Goal: Information Seeking & Learning: Learn about a topic

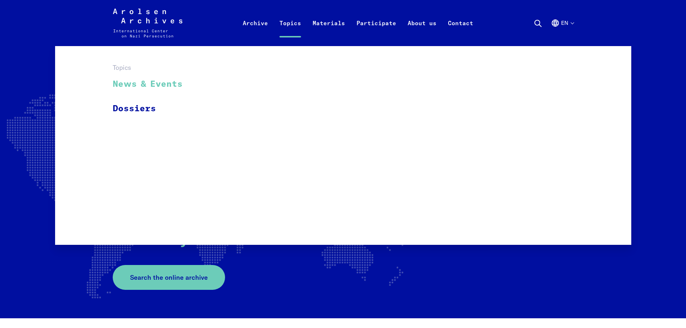
click at [154, 87] on link "News & Events" at bounding box center [152, 84] width 79 height 24
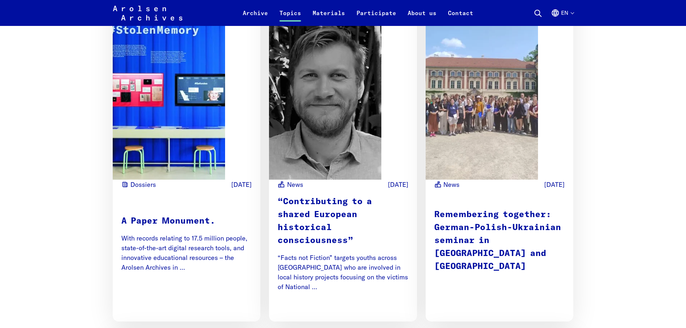
scroll to position [468, 0]
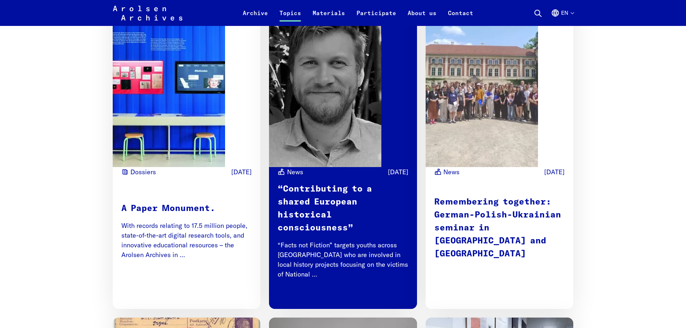
click at [383, 285] on span "Read more" at bounding box center [388, 290] width 42 height 10
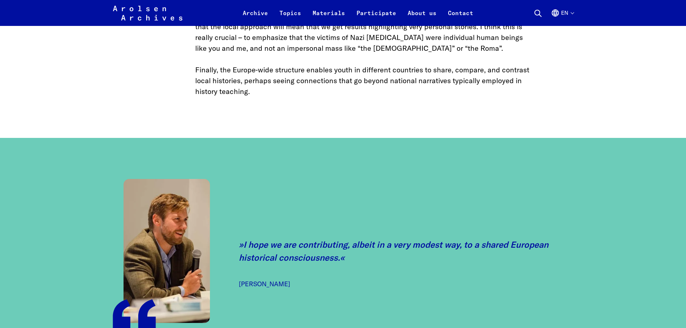
scroll to position [685, 0]
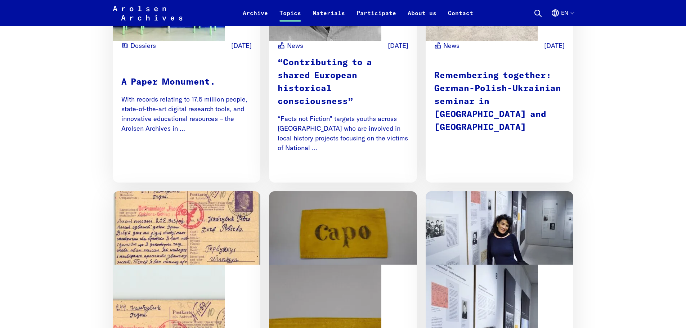
scroll to position [541, 0]
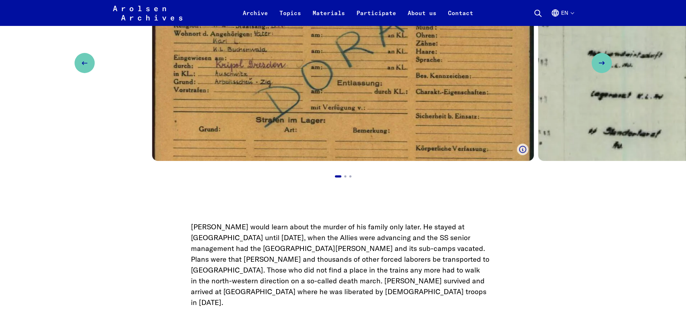
scroll to position [2234, 0]
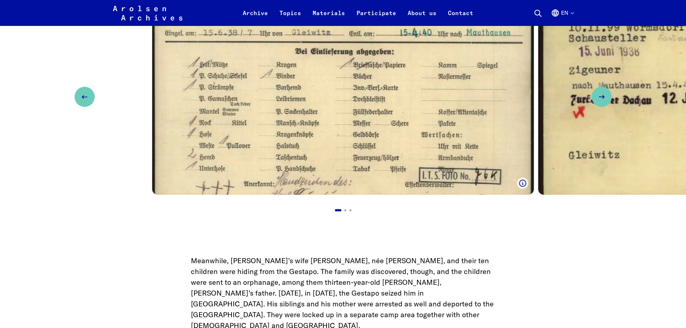
scroll to position [1441, 0]
